Goal: Task Accomplishment & Management: Complete application form

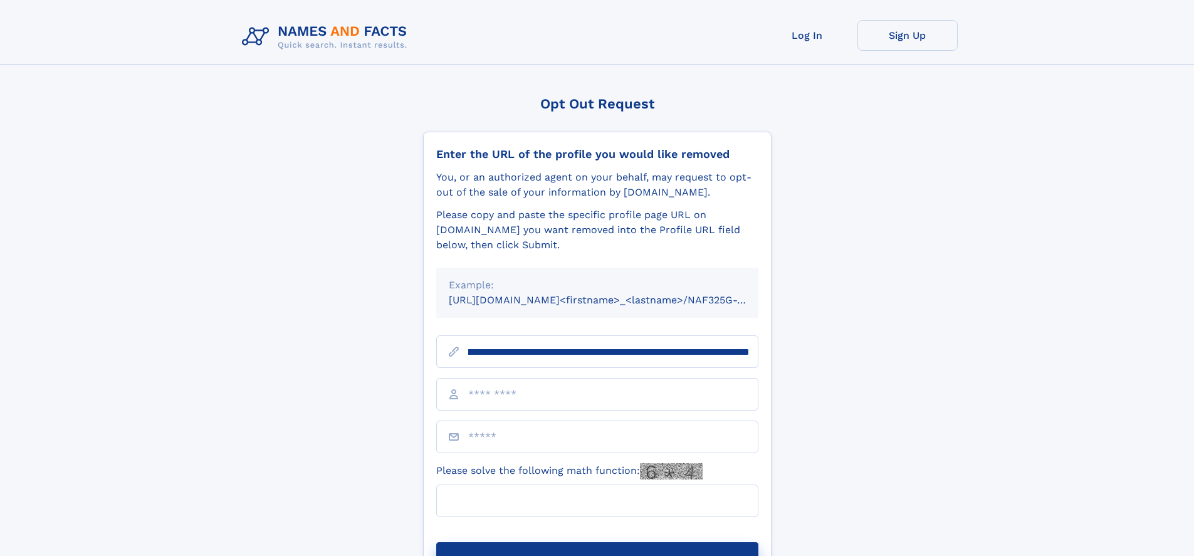
scroll to position [0, 150]
type input "**********"
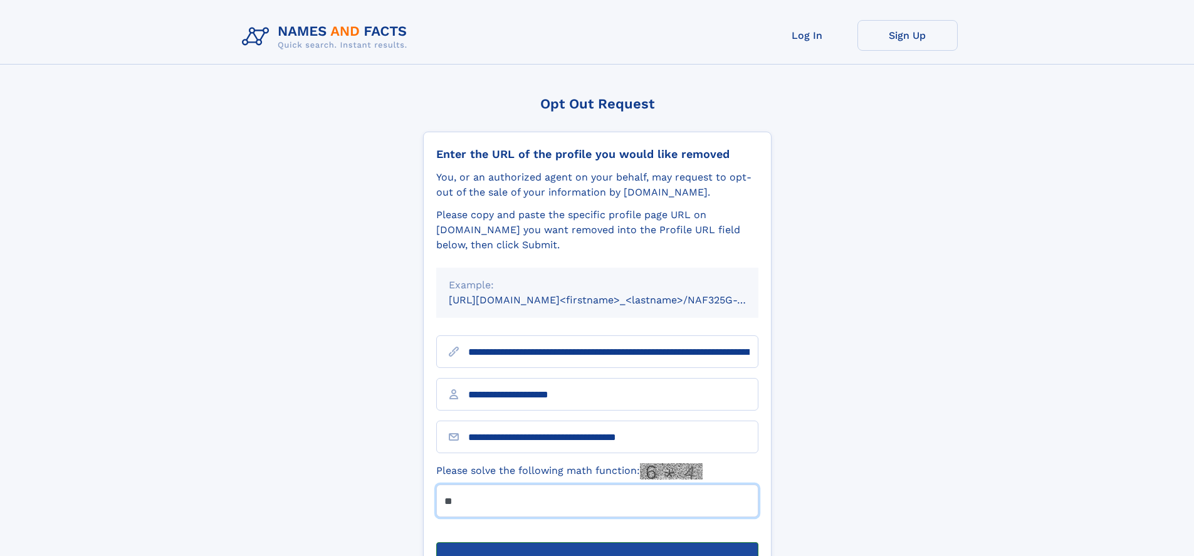
type input "**"
click at [597, 542] on button "Submit Opt Out Request" at bounding box center [597, 562] width 322 height 40
